Goal: Information Seeking & Learning: Find specific fact

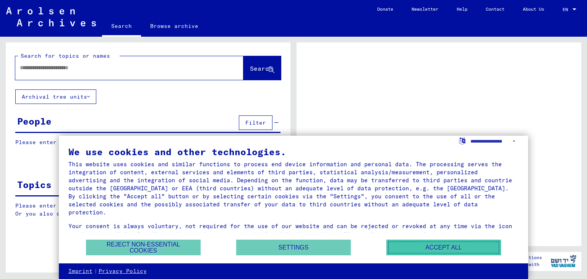
click at [437, 250] on button "Accept all" at bounding box center [443, 248] width 115 height 16
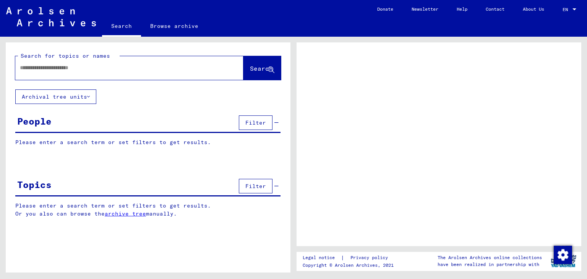
click at [31, 124] on div "People" at bounding box center [34, 121] width 34 height 14
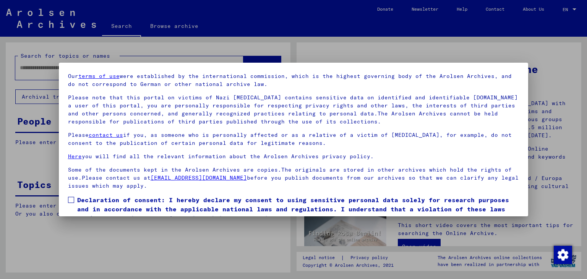
scroll to position [59, 0]
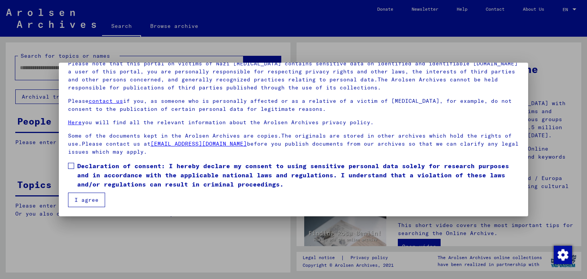
click at [551, 123] on div at bounding box center [293, 139] width 587 height 279
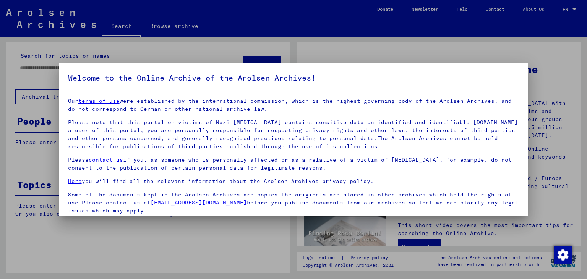
click at [547, 111] on div at bounding box center [293, 139] width 587 height 279
drag, startPoint x: 192, startPoint y: 83, endPoint x: 168, endPoint y: 81, distance: 24.1
click at [192, 83] on h5 "Welcome to the Online Archive of the Arolsen Archives!" at bounding box center [293, 78] width 451 height 12
click at [107, 98] on link "terms of use" at bounding box center [98, 100] width 41 height 7
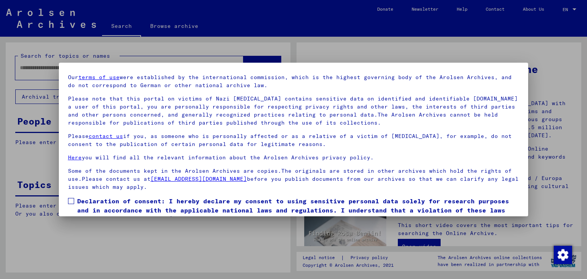
scroll to position [59, 0]
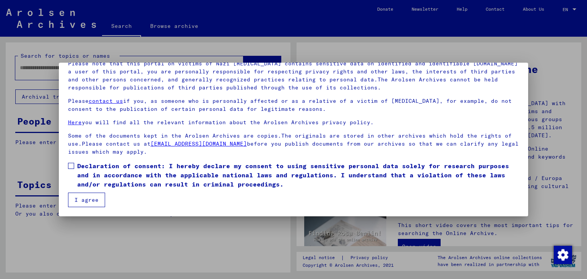
click at [71, 170] on label "Declaration of consent: I hereby declare my consent to using sensitive personal…" at bounding box center [293, 175] width 451 height 28
click at [85, 198] on button "I agree" at bounding box center [86, 200] width 37 height 15
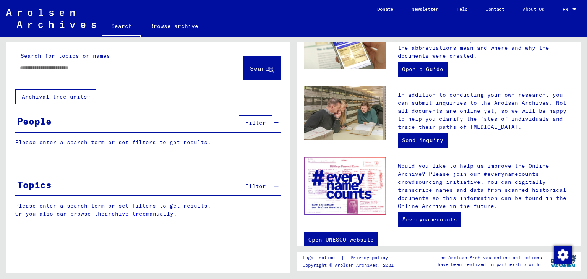
scroll to position [275, 0]
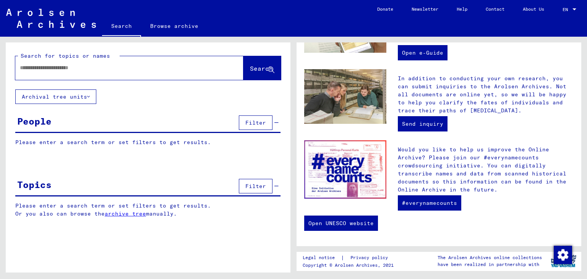
click at [115, 141] on p "Please enter a search term or set filters to get results." at bounding box center [147, 142] width 265 height 8
click at [94, 98] on button "Archival tree units" at bounding box center [55, 96] width 81 height 15
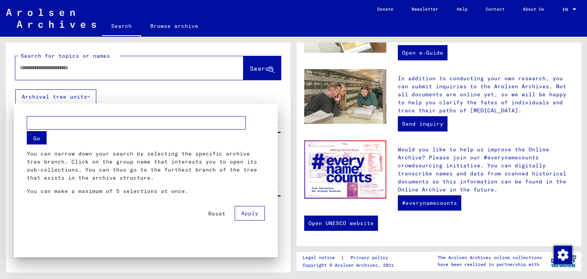
click at [180, 97] on div at bounding box center [293, 139] width 587 height 279
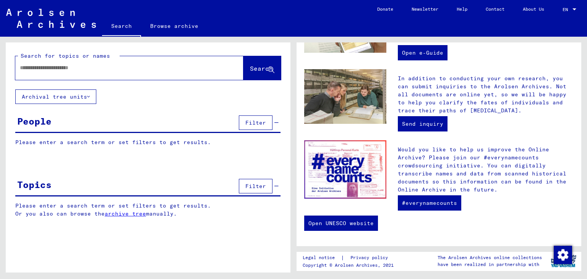
click at [29, 118] on div "People" at bounding box center [34, 121] width 34 height 14
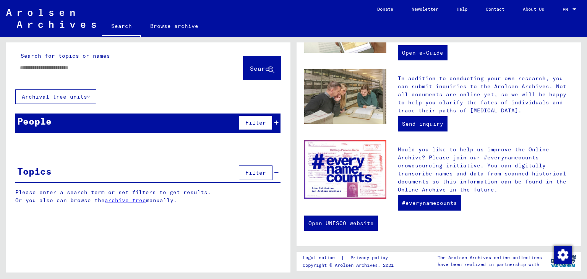
click at [30, 118] on div "People" at bounding box center [34, 121] width 34 height 14
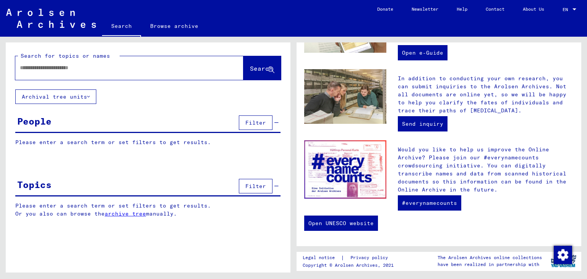
click at [266, 122] on button "Filter" at bounding box center [256, 122] width 34 height 15
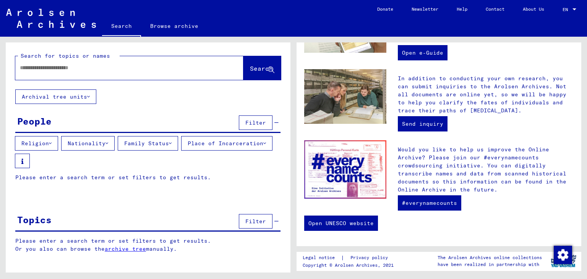
click at [52, 141] on icon at bounding box center [50, 143] width 3 height 5
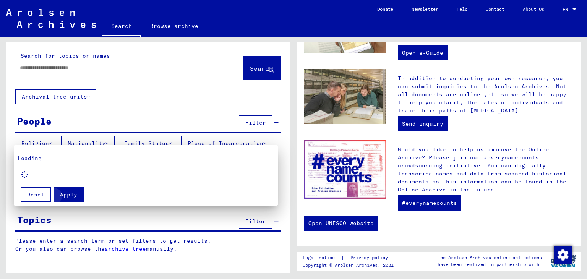
click at [75, 200] on button "Apply" at bounding box center [69, 194] width 30 height 15
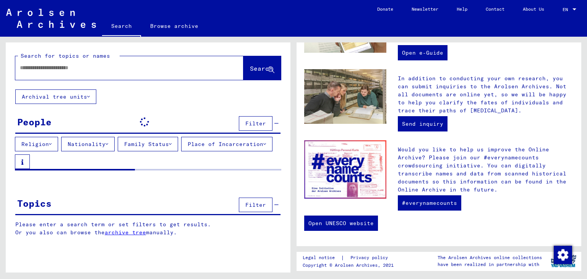
click at [109, 144] on button "Nationality" at bounding box center [88, 144] width 54 height 15
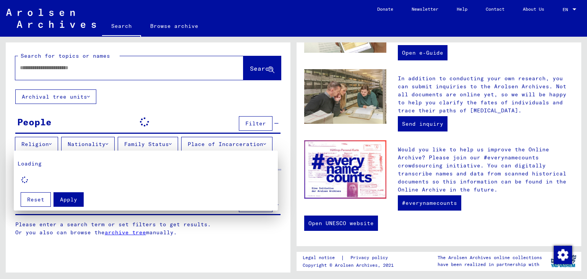
click at [85, 59] on div at bounding box center [293, 139] width 587 height 279
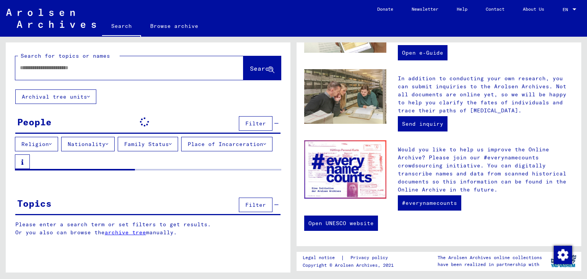
click at [81, 70] on input "text" at bounding box center [120, 68] width 201 height 8
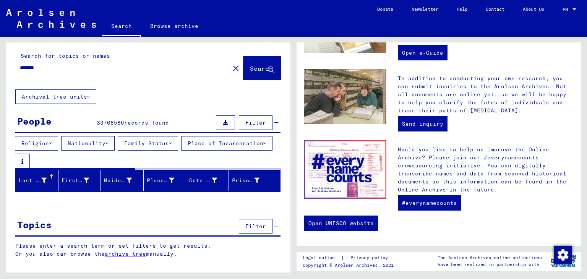
click at [261, 69] on span "Search" at bounding box center [261, 69] width 23 height 8
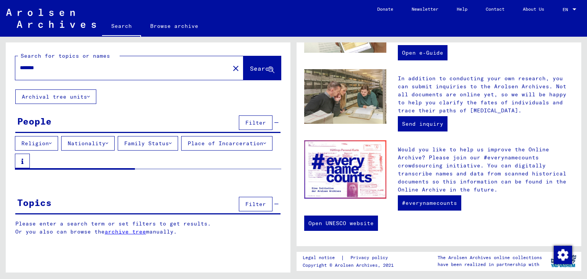
click at [243, 67] on button "Search" at bounding box center [261, 68] width 37 height 24
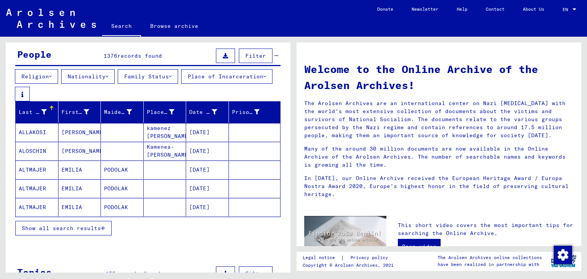
scroll to position [76, 0]
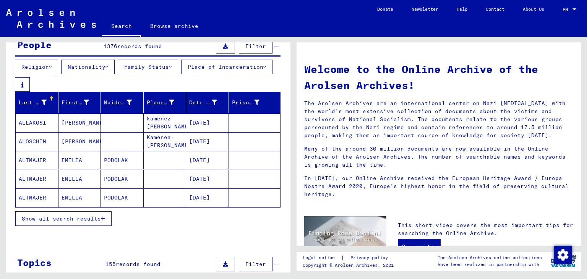
click at [107, 65] on button "Nationality" at bounding box center [88, 67] width 54 height 15
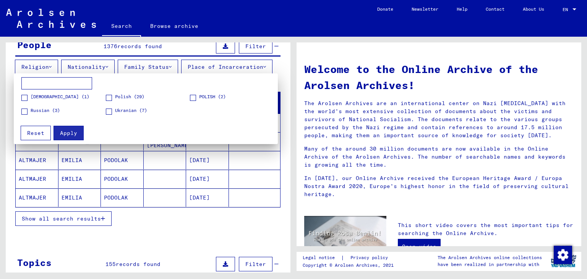
click at [145, 220] on div at bounding box center [293, 139] width 587 height 279
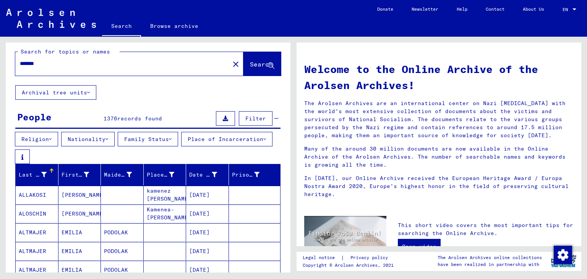
scroll to position [0, 0]
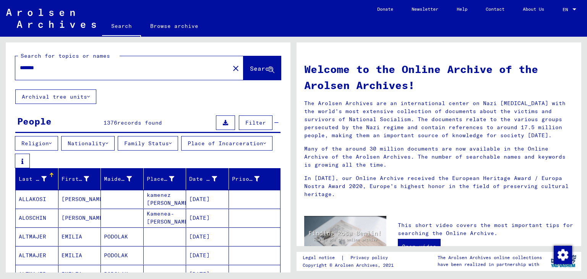
click at [84, 71] on input "*******" at bounding box center [120, 68] width 201 height 8
click at [250, 67] on span "Search" at bounding box center [261, 69] width 23 height 8
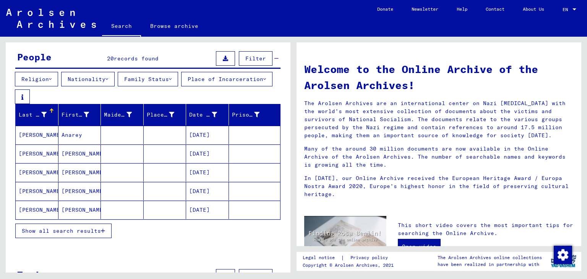
scroll to position [76, 0]
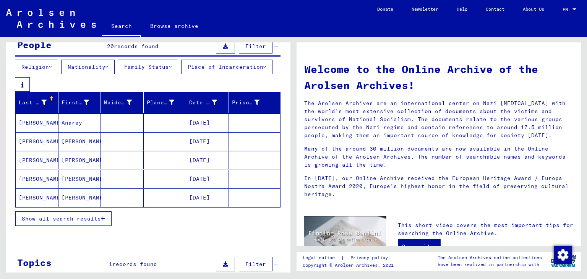
click at [113, 67] on button "Nationality" at bounding box center [88, 67] width 54 height 15
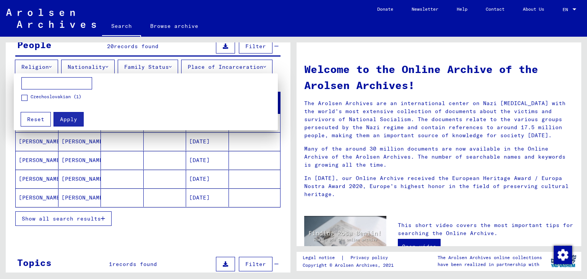
click at [161, 236] on div at bounding box center [293, 139] width 587 height 279
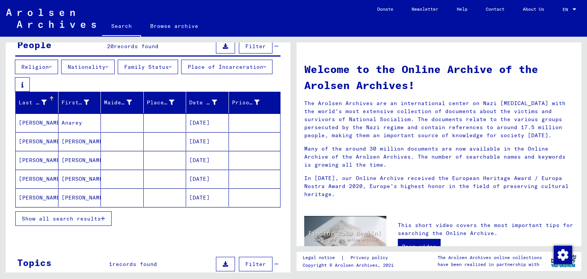
click at [71, 162] on mat-cell "[PERSON_NAME]" at bounding box center [79, 160] width 43 height 18
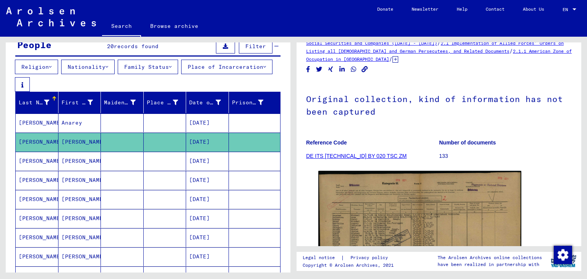
scroll to position [76, 0]
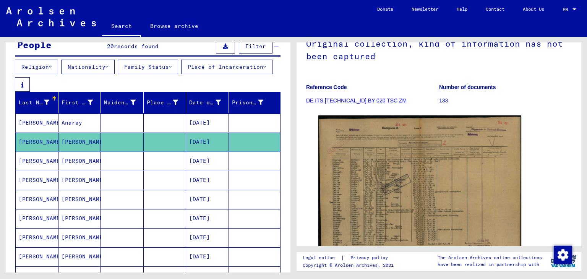
click at [73, 166] on mat-cell "[PERSON_NAME]" at bounding box center [79, 161] width 43 height 19
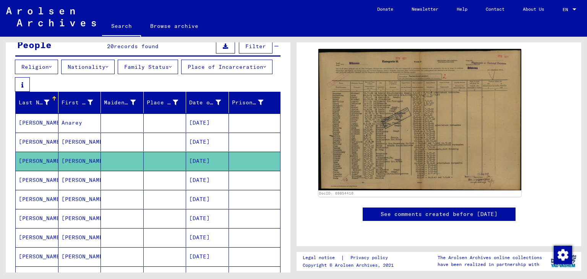
scroll to position [153, 0]
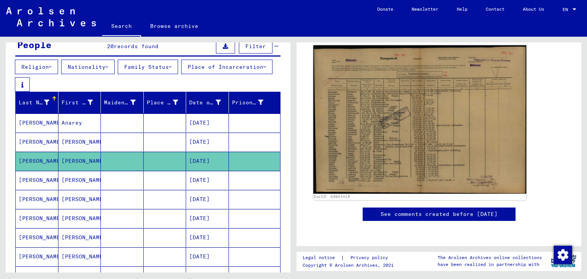
click at [383, 141] on img at bounding box center [419, 119] width 213 height 148
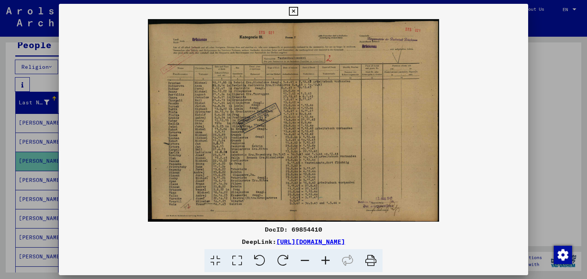
click at [558, 54] on div at bounding box center [293, 139] width 587 height 279
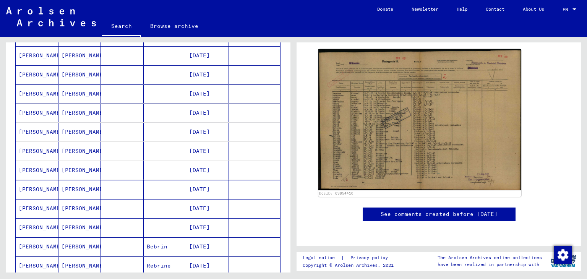
scroll to position [229, 0]
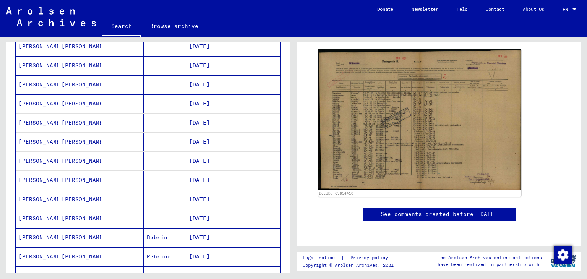
click at [78, 179] on mat-cell "[PERSON_NAME]" at bounding box center [79, 180] width 43 height 19
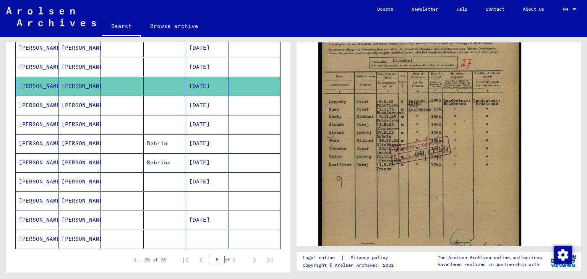
scroll to position [344, 0]
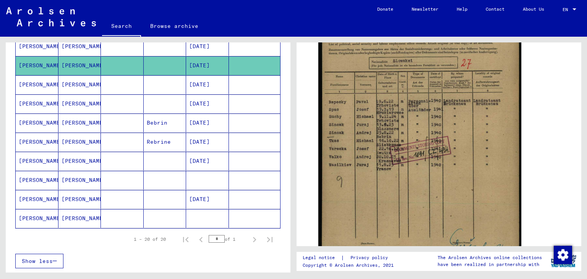
click at [76, 179] on mat-cell "[PERSON_NAME]" at bounding box center [79, 180] width 43 height 19
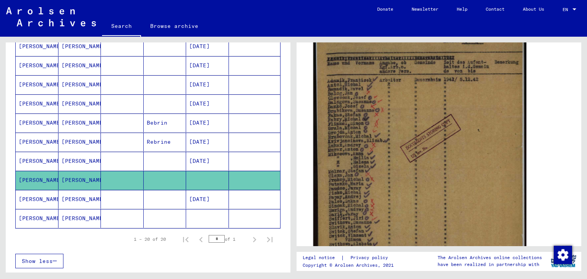
scroll to position [191, 0]
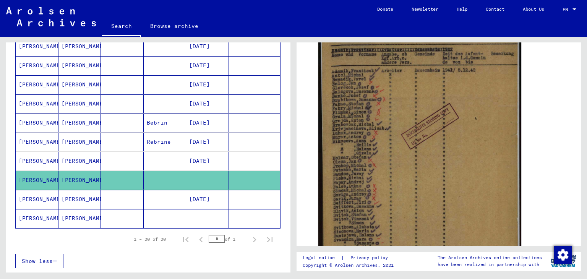
click at [213, 201] on mat-cell "[DATE]" at bounding box center [207, 199] width 43 height 19
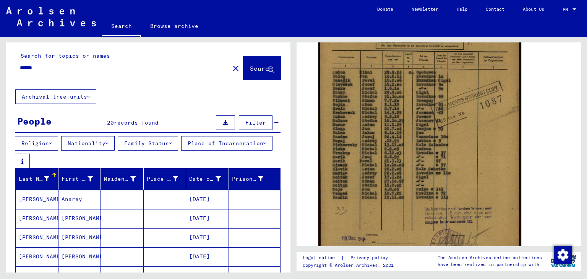
click at [23, 69] on input "******" at bounding box center [122, 68] width 205 height 8
click at [258, 69] on span "Search" at bounding box center [261, 69] width 23 height 8
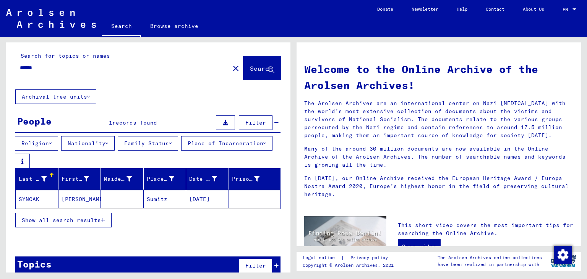
click at [101, 71] on input "******" at bounding box center [120, 68] width 201 height 8
click at [100, 71] on input "******" at bounding box center [120, 68] width 201 height 8
drag, startPoint x: 100, startPoint y: 71, endPoint x: 99, endPoint y: 77, distance: 6.1
click at [99, 73] on div "******" at bounding box center [117, 67] width 205 height 17
type input "*******"
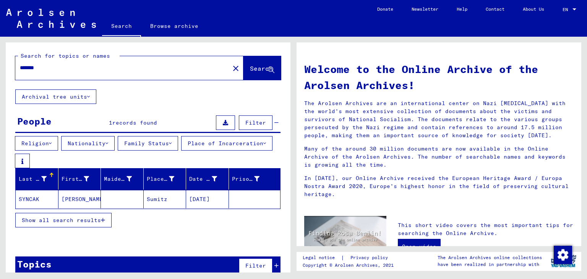
click at [252, 65] on span "Search" at bounding box center [261, 69] width 23 height 8
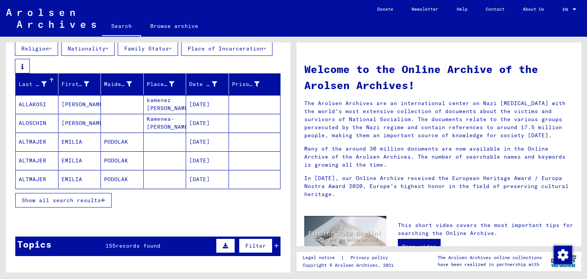
scroll to position [76, 0]
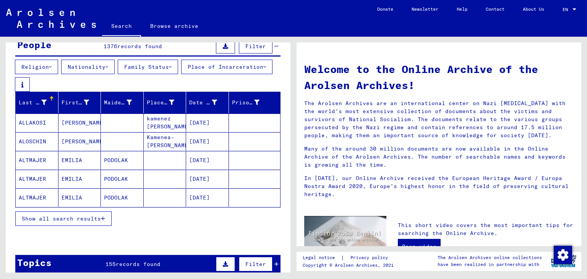
click at [94, 220] on span "Show all search results" at bounding box center [61, 218] width 79 height 7
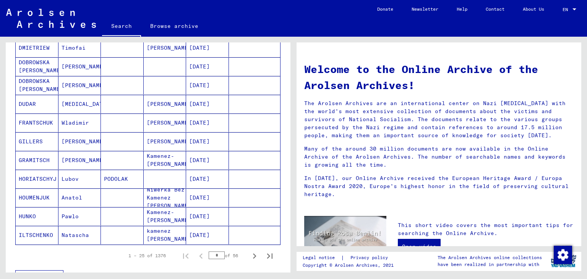
scroll to position [420, 0]
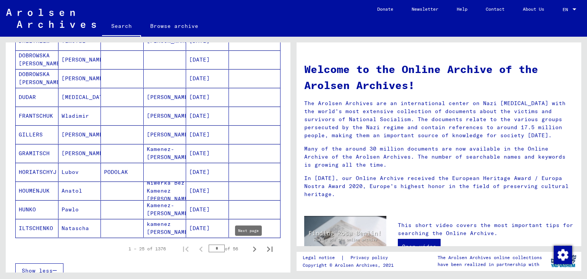
click at [250, 250] on icon "Next page" at bounding box center [254, 249] width 11 height 11
type input "*"
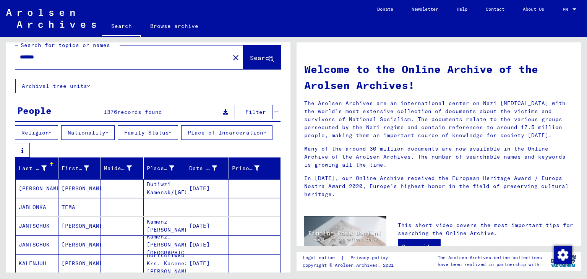
scroll to position [0, 0]
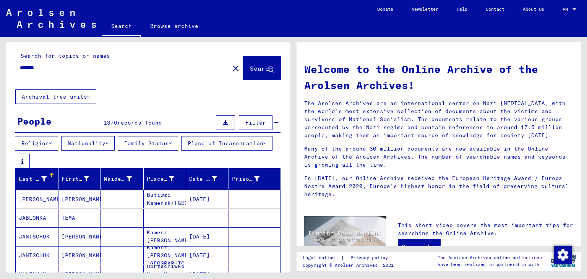
click at [128, 71] on input "*******" at bounding box center [120, 68] width 201 height 8
click at [258, 68] on span "Search" at bounding box center [261, 69] width 23 height 8
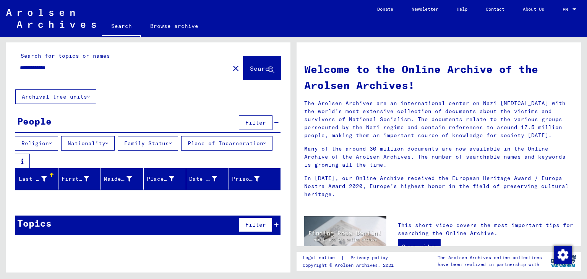
drag, startPoint x: 68, startPoint y: 65, endPoint x: 20, endPoint y: 63, distance: 47.5
click at [20, 63] on div "**********" at bounding box center [117, 67] width 205 height 17
type input "*******"
